Goal: Submit feedback/report problem: Provide input to the site owners about the experience or issues

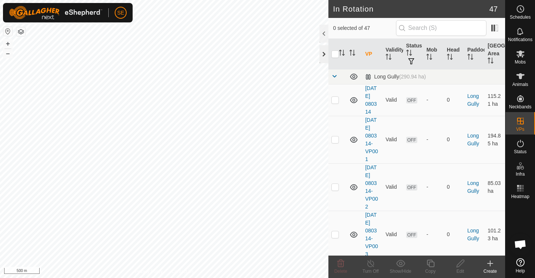
drag, startPoint x: 330, startPoint y: 70, endPoint x: 323, endPoint y: 52, distance: 18.9
click at [323, 52] on div at bounding box center [324, 54] width 9 height 18
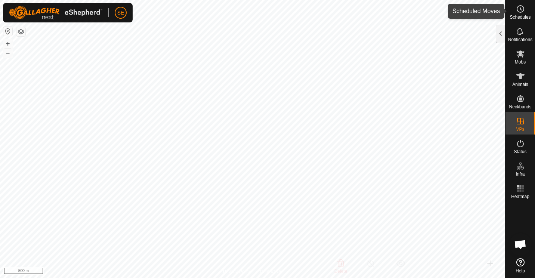
click at [521, 12] on circle at bounding box center [520, 9] width 7 height 7
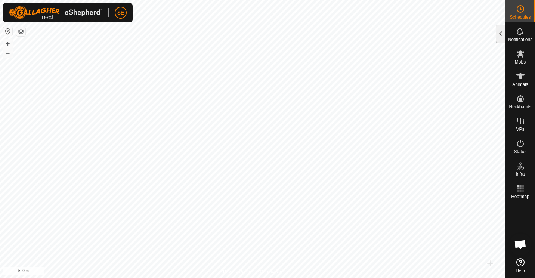
click at [499, 34] on div at bounding box center [500, 34] width 9 height 18
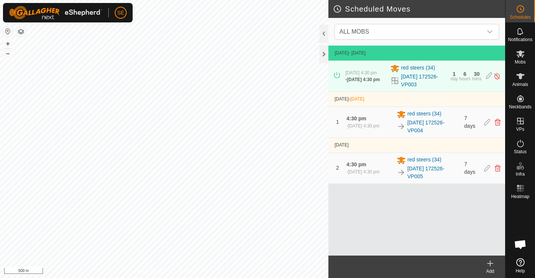
click at [490, 265] on icon at bounding box center [490, 263] width 0 height 5
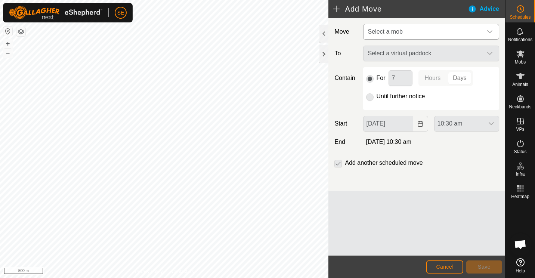
click at [490, 33] on icon "dropdown trigger" at bounding box center [489, 31] width 5 height 3
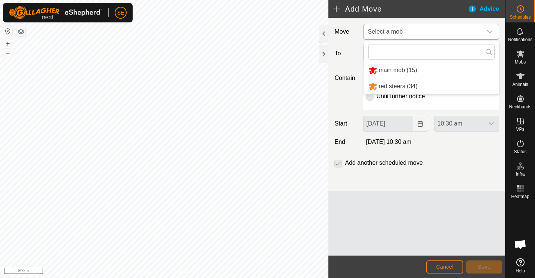
click at [399, 89] on li "red steers (34)" at bounding box center [431, 86] width 135 height 15
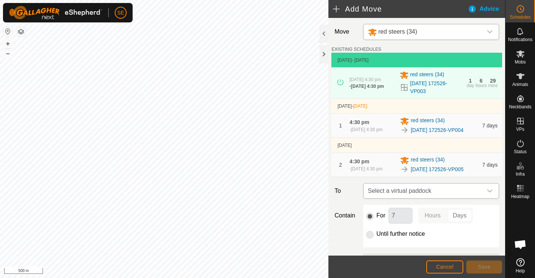
click at [487, 194] on icon "dropdown trigger" at bounding box center [490, 191] width 6 height 6
click at [482, 225] on icon at bounding box center [483, 225] width 6 height 6
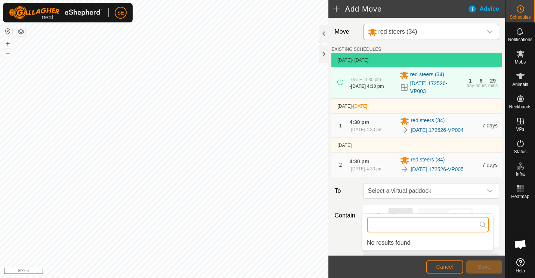
click at [422, 226] on input "text" at bounding box center [428, 225] width 122 height 16
type input "vp006"
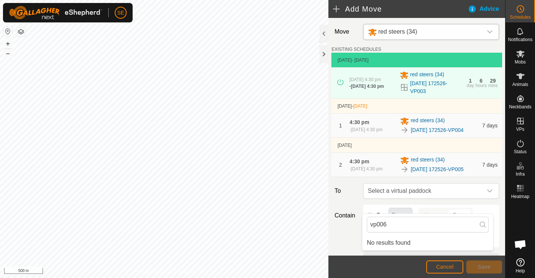
click at [481, 223] on icon at bounding box center [483, 225] width 6 height 6
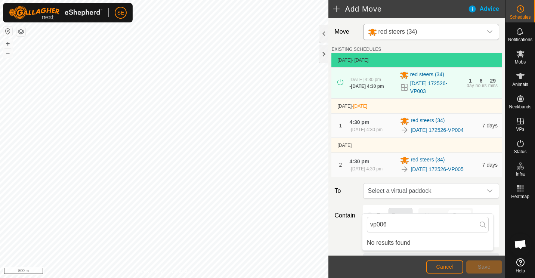
click at [481, 223] on icon at bounding box center [483, 225] width 6 height 6
click at [339, 199] on label "To" at bounding box center [346, 191] width 28 height 16
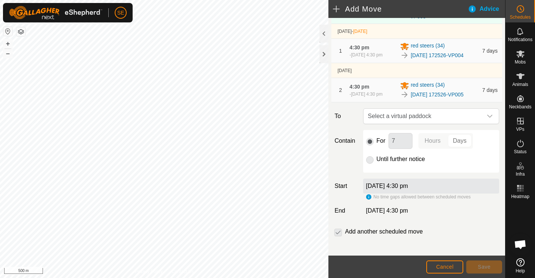
scroll to position [75, 0]
click at [367, 163] on p-radiobutton at bounding box center [369, 158] width 7 height 9
click at [487, 119] on icon "dropdown trigger" at bounding box center [490, 116] width 6 height 6
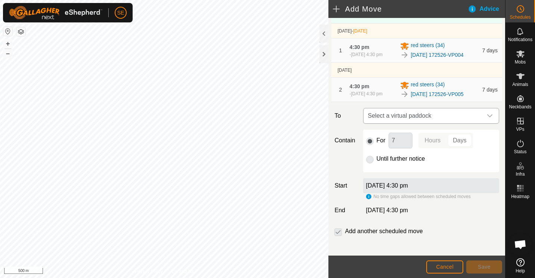
click at [487, 119] on icon "dropdown trigger" at bounding box center [490, 116] width 6 height 6
type input "v"
click at [521, 261] on icon at bounding box center [521, 262] width 8 height 8
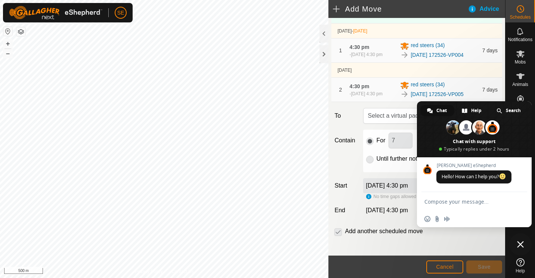
type textarea "Good morning"
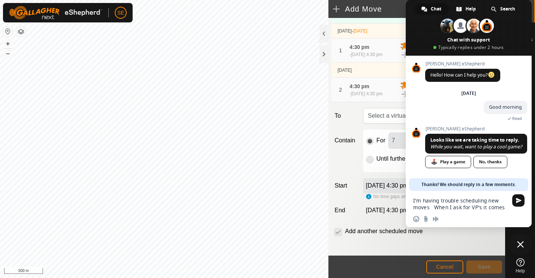
type textarea "I'm having trouble scheduling new moves When I ask for VP's it comes up with no…"
